Goal: Task Accomplishment & Management: Manage account settings

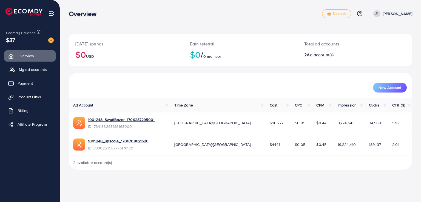
click at [33, 71] on span "My ad accounts" at bounding box center [33, 69] width 28 height 5
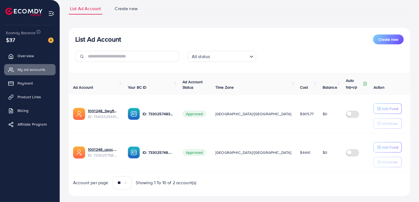
scroll to position [46, 0]
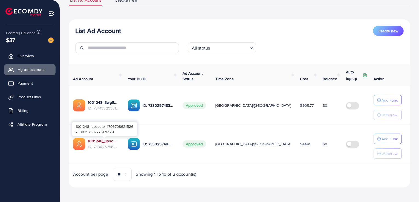
click at [103, 142] on link "1001248_upscale_1706708621526" at bounding box center [103, 140] width 31 height 5
click at [24, 111] on span "Billing" at bounding box center [24, 110] width 11 height 5
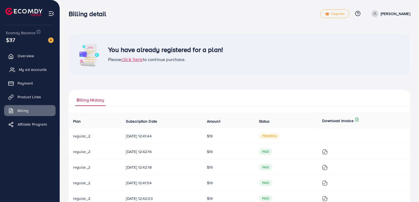
click at [37, 68] on span "My ad accounts" at bounding box center [33, 69] width 28 height 5
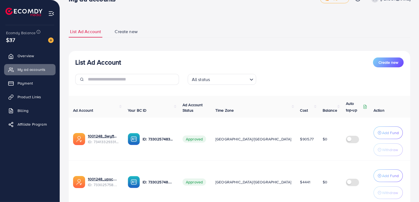
scroll to position [27, 0]
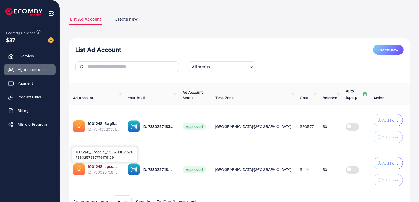
click at [113, 167] on link "1001248_upscale_1706708621526" at bounding box center [103, 166] width 31 height 5
click at [111, 167] on link "1001248_upscale_1706708621526" at bounding box center [103, 166] width 31 height 5
click at [66, 154] on div "List Ad Account Create new List Ad Account Create new All status Loading... Ad …" at bounding box center [239, 102] width 359 height 258
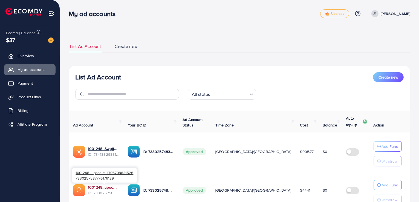
click at [102, 188] on link "1001248_upscale_1706708621526" at bounding box center [103, 187] width 31 height 5
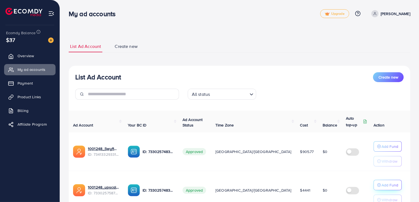
click at [386, 182] on p "Add Fund" at bounding box center [390, 185] width 17 height 7
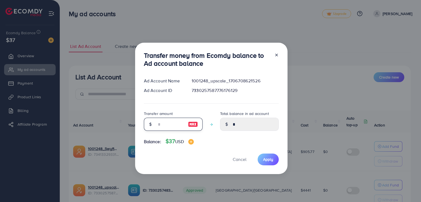
click at [159, 122] on input "number" at bounding box center [169, 124] width 27 height 13
type input "*"
type input "****"
type input "**"
type input "*****"
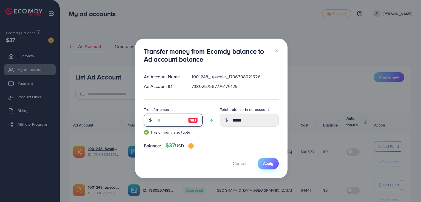
type input "**"
click at [263, 163] on span "Apply" at bounding box center [268, 163] width 10 height 5
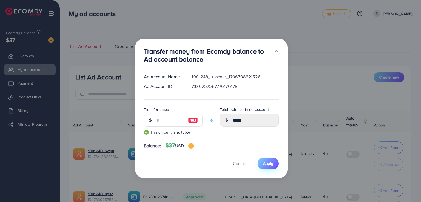
click at [264, 165] on span "Apply" at bounding box center [268, 163] width 10 height 5
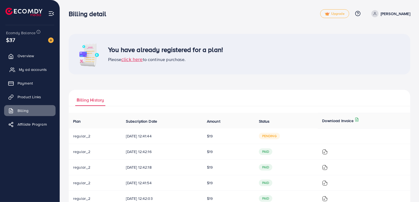
click at [30, 68] on span "My ad accounts" at bounding box center [33, 69] width 28 height 5
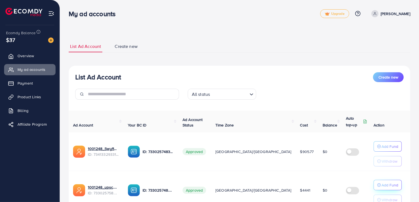
click at [387, 185] on p "Add Fund" at bounding box center [390, 185] width 17 height 7
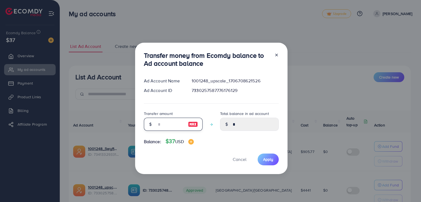
click at [183, 125] on input "number" at bounding box center [169, 124] width 27 height 13
type input "**"
type input "*****"
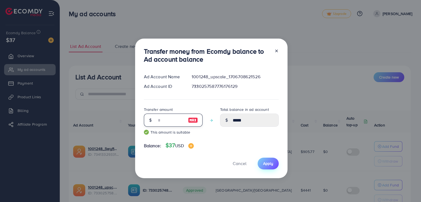
type input "**"
click at [268, 163] on span "Apply" at bounding box center [268, 163] width 10 height 5
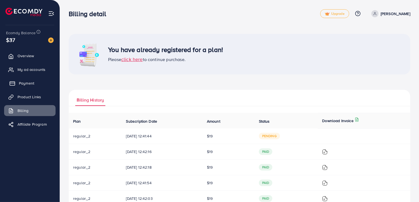
click at [30, 84] on span "Payment" at bounding box center [26, 83] width 15 height 5
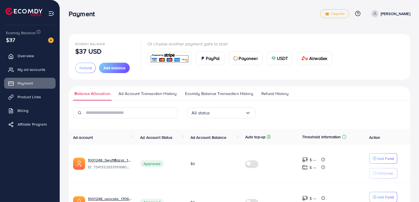
click at [128, 91] on span "Ad Account Transaction History" at bounding box center [148, 94] width 58 height 6
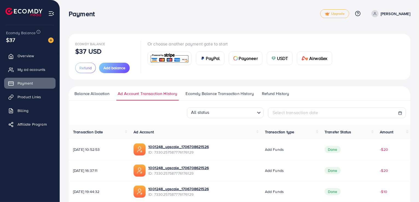
click at [197, 94] on span "Ecomdy Balance Transaction History" at bounding box center [220, 94] width 68 height 6
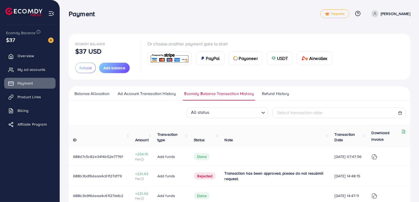
click at [281, 93] on span "Refund History" at bounding box center [275, 94] width 27 height 6
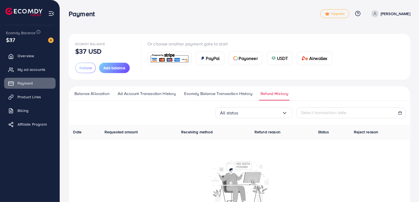
click at [98, 93] on span "Balance Allocation" at bounding box center [91, 94] width 35 height 6
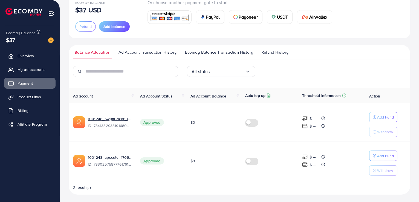
scroll to position [42, 0]
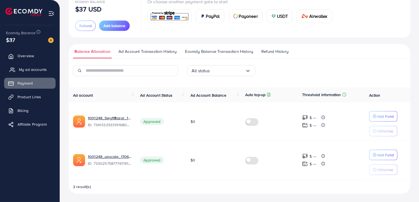
click at [33, 71] on span "My ad accounts" at bounding box center [33, 69] width 28 height 5
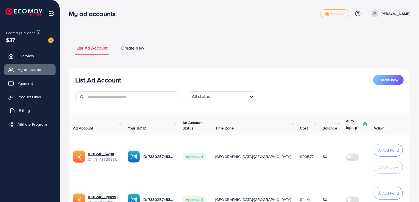
click at [26, 109] on span "Billing" at bounding box center [24, 110] width 11 height 5
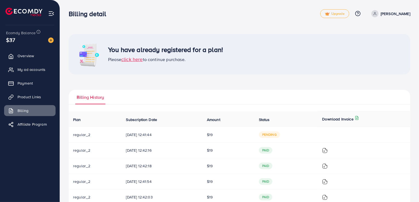
click at [274, 135] on span "pending" at bounding box center [269, 134] width 21 height 7
click at [135, 62] on span "click here" at bounding box center [132, 59] width 22 height 7
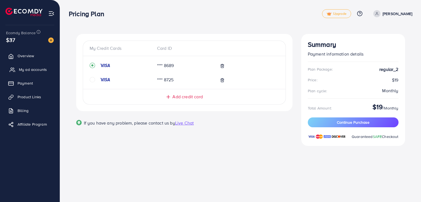
click at [49, 71] on link "My ad accounts" at bounding box center [29, 69] width 51 height 11
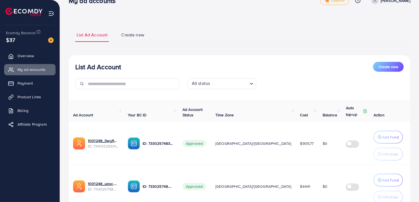
scroll to position [16, 0]
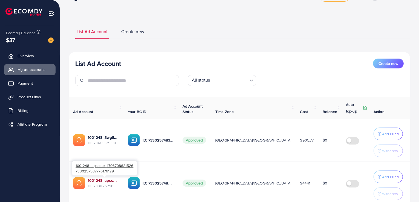
click at [108, 180] on link "1001248_upscale_1706708621526" at bounding box center [103, 180] width 31 height 5
